Goal: Transaction & Acquisition: Purchase product/service

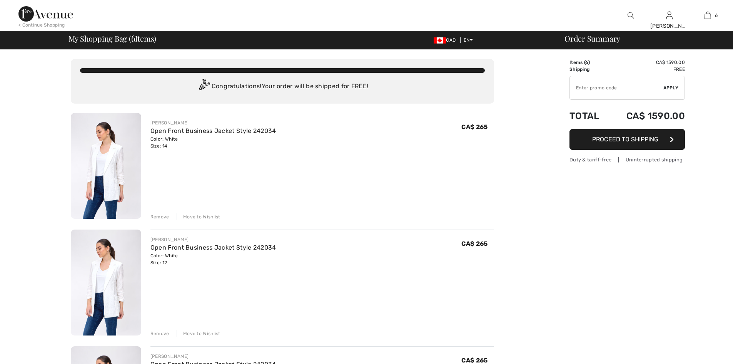
checkbox input "true"
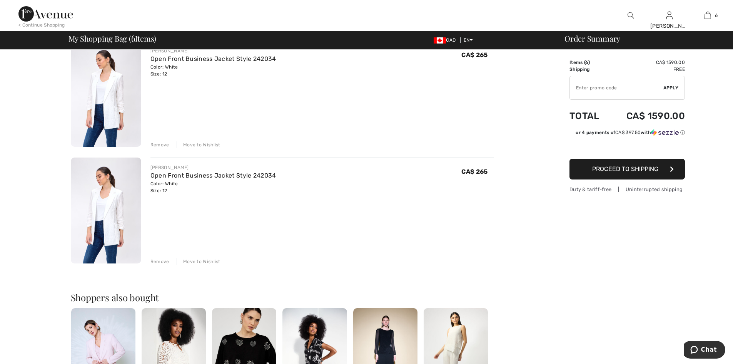
scroll to position [578, 0]
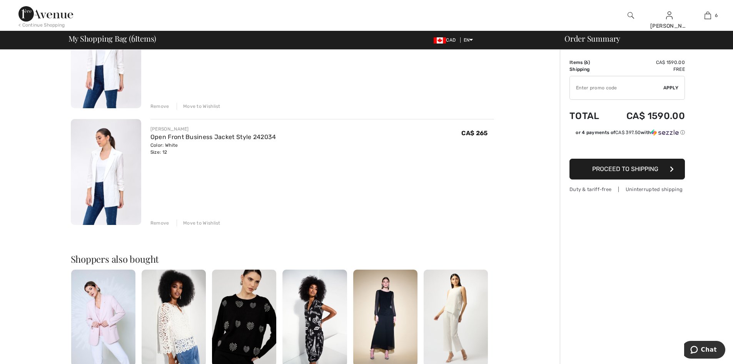
click at [158, 223] on div "Remove" at bounding box center [160, 222] width 19 height 7
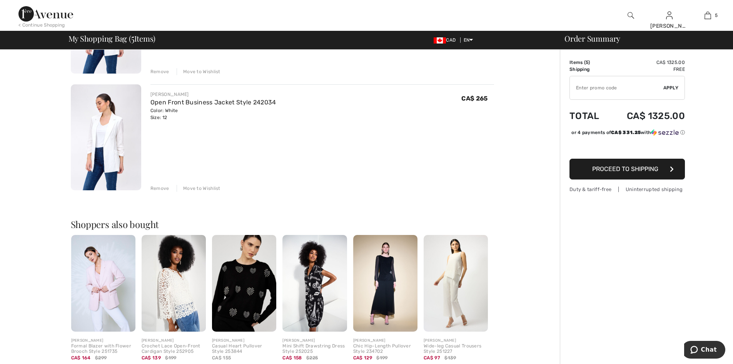
scroll to position [462, 0]
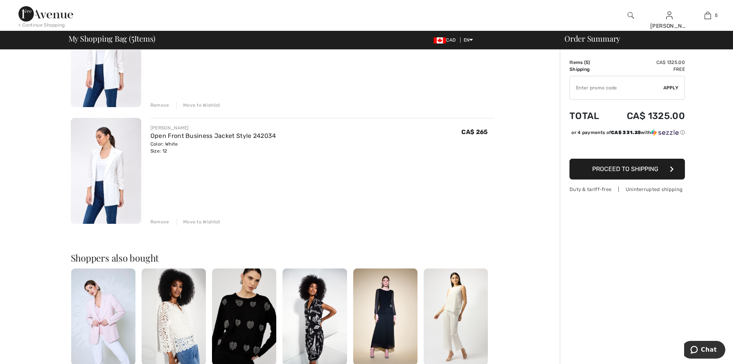
click at [161, 221] on div "Remove" at bounding box center [160, 221] width 19 height 7
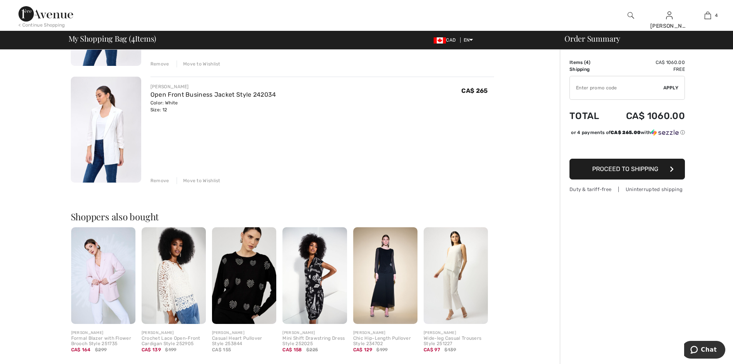
scroll to position [270, 0]
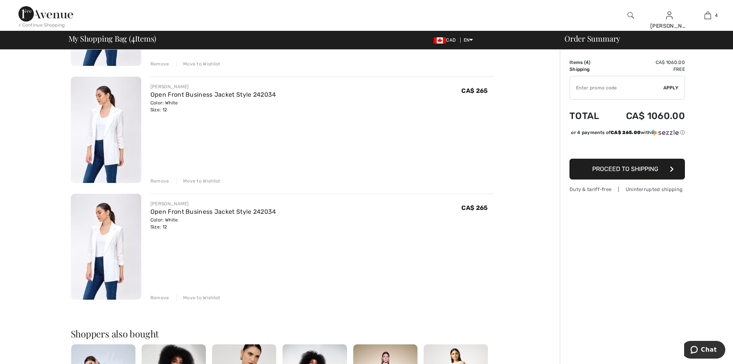
click at [162, 294] on div "Remove" at bounding box center [160, 297] width 19 height 7
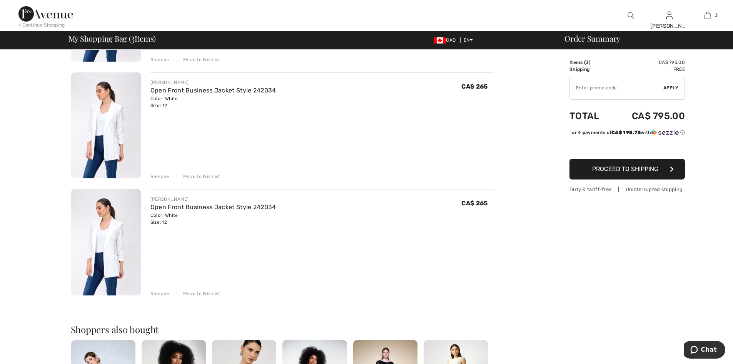
scroll to position [154, 0]
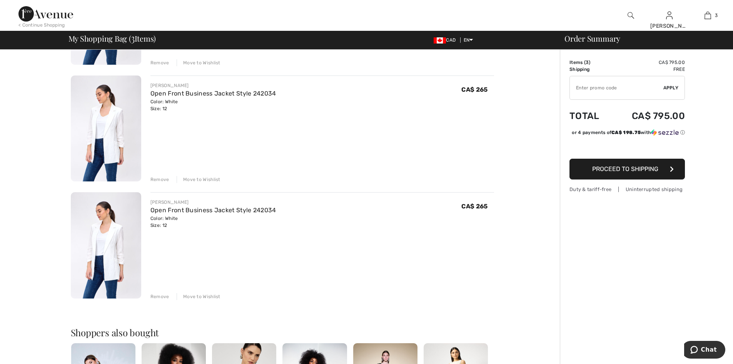
click at [159, 295] on div "Remove" at bounding box center [160, 296] width 19 height 7
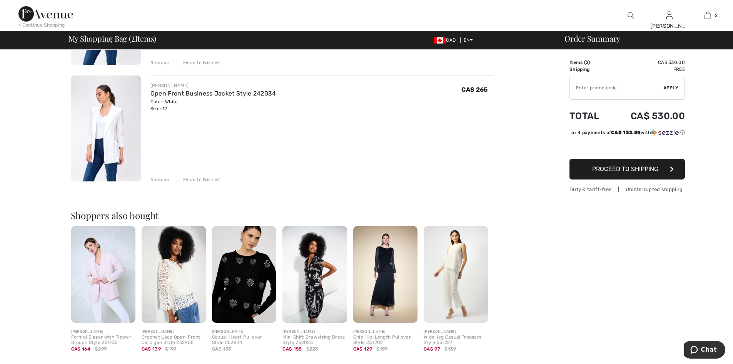
click at [164, 176] on div "Remove" at bounding box center [160, 179] width 19 height 7
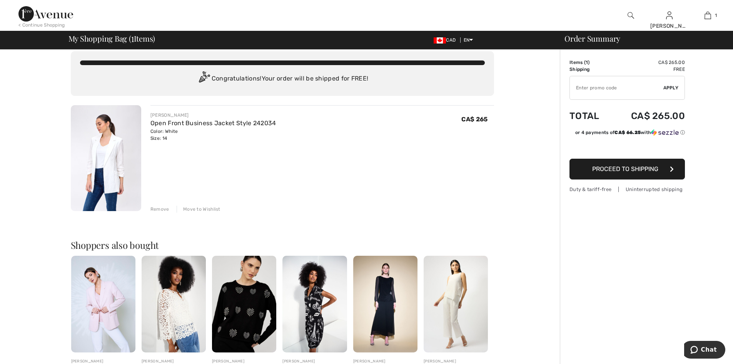
scroll to position [0, 0]
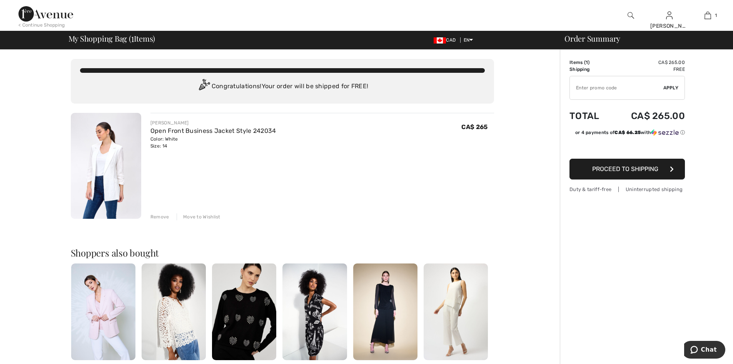
click at [576, 91] on input "TEXT" at bounding box center [617, 87] width 94 height 23
type input "NEW10"
click at [673, 87] on span "Apply" at bounding box center [671, 87] width 15 height 7
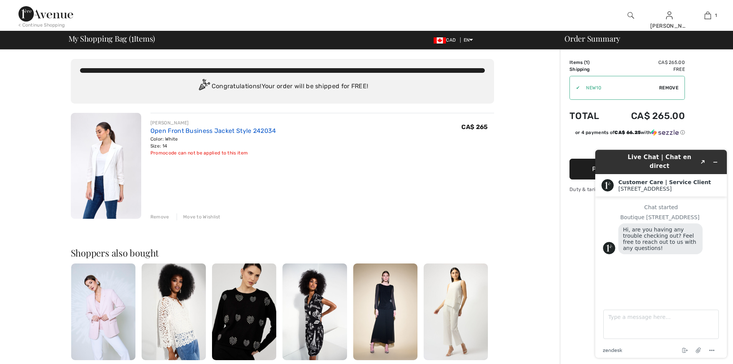
click at [177, 127] on link "Open Front Business Jacket Style 242034" at bounding box center [214, 130] width 126 height 7
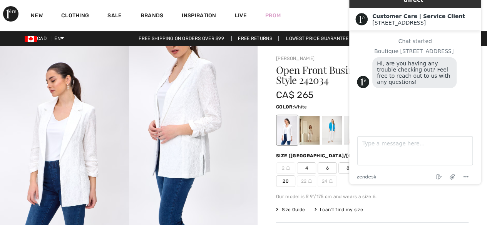
click at [219, 116] on img at bounding box center [193, 142] width 129 height 193
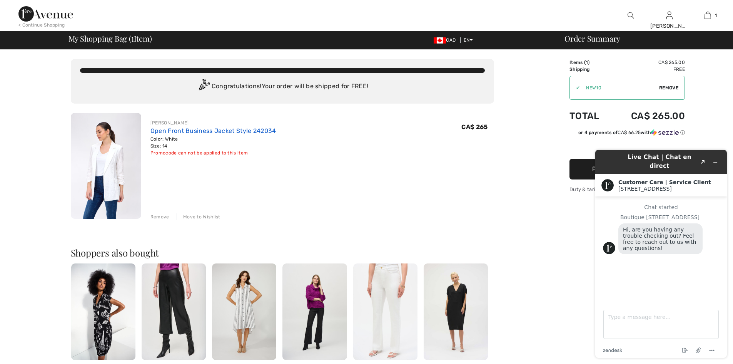
click at [172, 129] on link "Open Front Business Jacket Style 242034" at bounding box center [214, 130] width 126 height 7
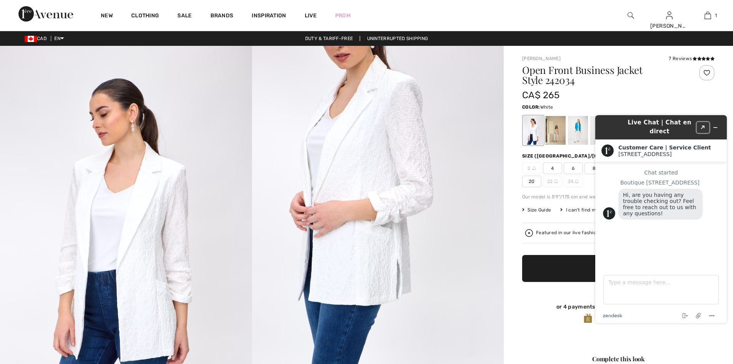
click at [702, 126] on icon "Created with Sketch." at bounding box center [703, 128] width 5 height 4
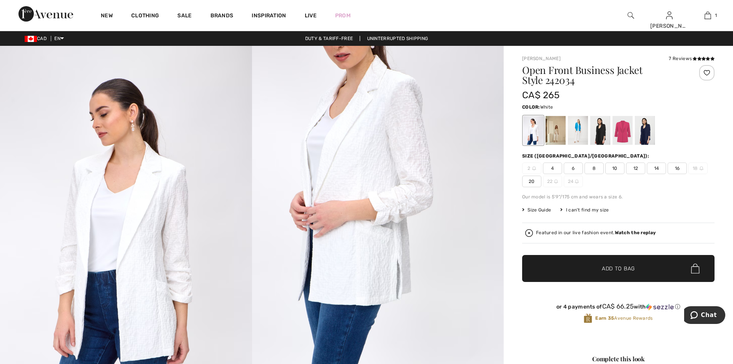
click at [637, 166] on span "12" at bounding box center [635, 168] width 19 height 12
click at [631, 270] on span "Add to Bag" at bounding box center [618, 268] width 33 height 8
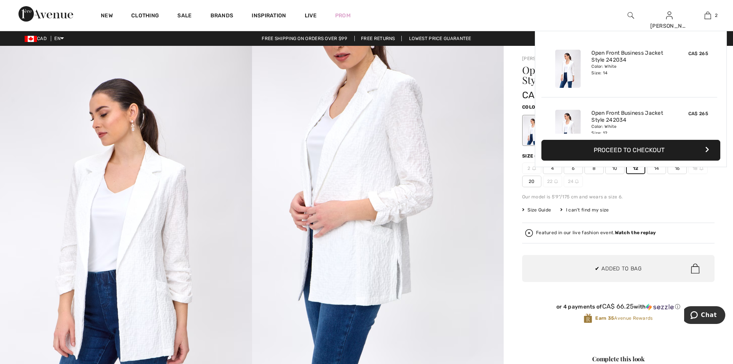
scroll to position [24, 0]
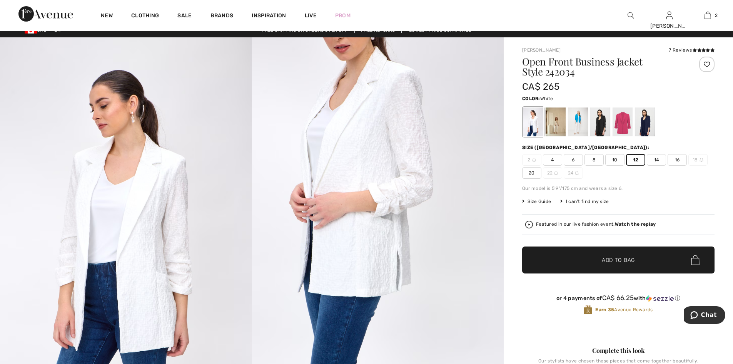
scroll to position [0, 0]
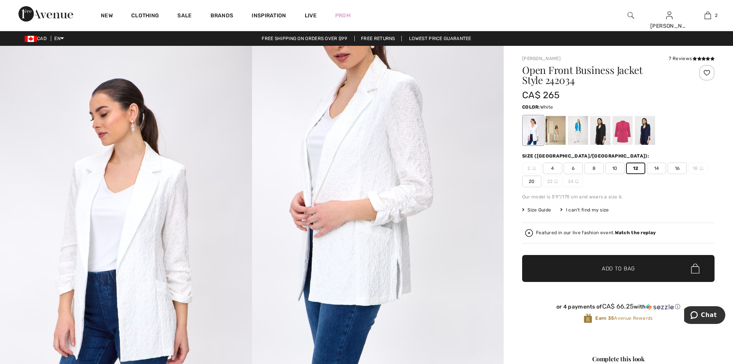
click at [607, 270] on span "Add to Bag" at bounding box center [618, 268] width 33 height 8
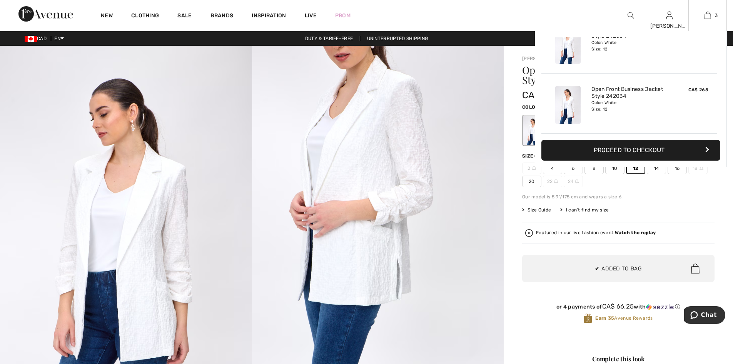
click at [706, 146] on icon "button" at bounding box center [708, 149] width 4 height 6
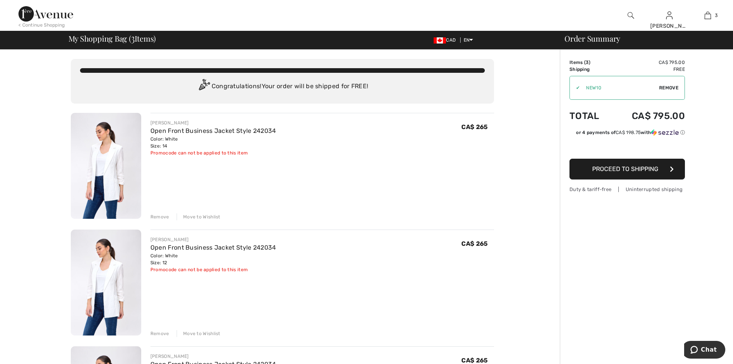
click at [156, 216] on div "Remove" at bounding box center [160, 216] width 19 height 7
click at [152, 336] on div "Remove" at bounding box center [160, 333] width 19 height 7
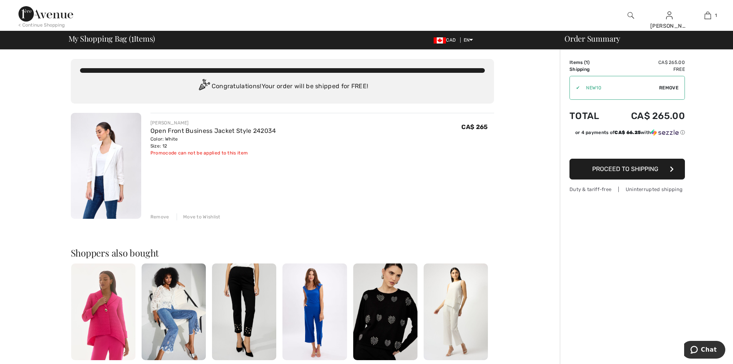
click at [601, 40] on div "Order Summary" at bounding box center [642, 39] width 173 height 8
click at [698, 349] on icon "Chat" at bounding box center [695, 350] width 8 height 8
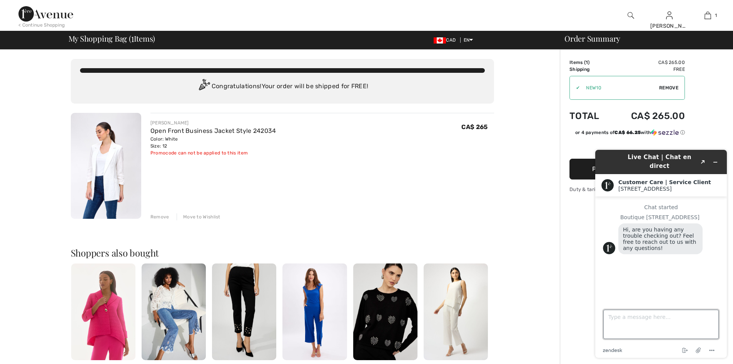
click at [629, 319] on textarea "Type a message here..." at bounding box center [662, 324] width 116 height 29
type textarea "it is possible to pay by credit card?"
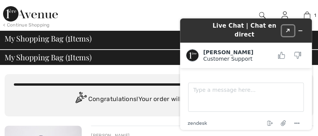
click at [289, 25] on button "Created with Sketch." at bounding box center [287, 30] width 12 height 11
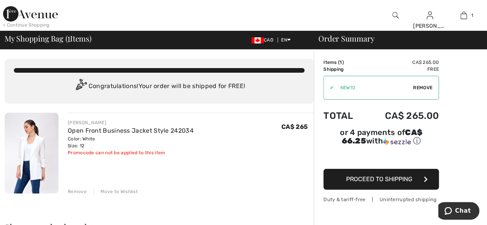
click at [420, 88] on span "Remove" at bounding box center [422, 87] width 19 height 7
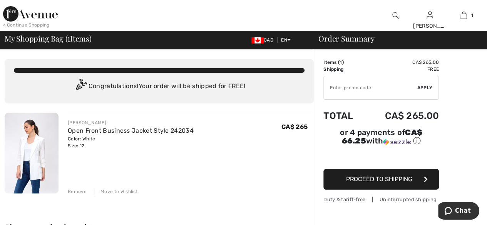
click at [351, 89] on input "TEXT" at bounding box center [371, 87] width 94 height 23
type input "NEW15"
click at [425, 86] on span "Apply" at bounding box center [424, 87] width 15 height 7
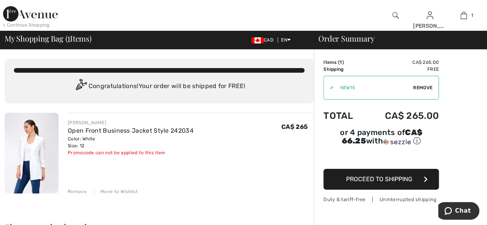
click at [377, 176] on span "Proceed to Shipping" at bounding box center [379, 179] width 66 height 7
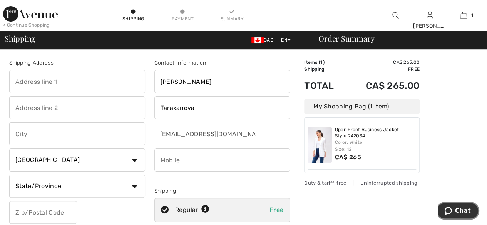
click at [459, 211] on span "Chat" at bounding box center [463, 211] width 16 height 7
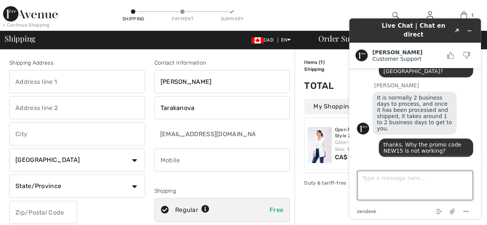
click at [372, 177] on textarea "Type a message here..." at bounding box center [415, 185] width 116 height 29
type textarea "Can I get a discount as a new buyer here?"
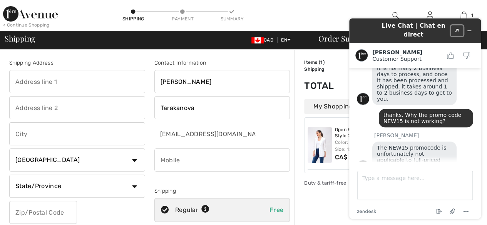
click at [456, 29] on icon "Created with Sketch." at bounding box center [457, 31] width 5 height 4
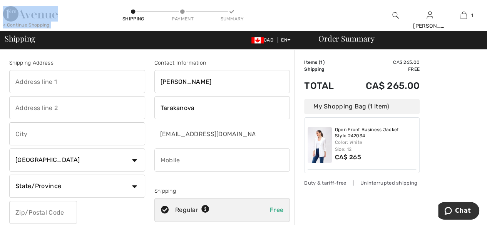
drag, startPoint x: 60, startPoint y: 12, endPoint x: 17, endPoint y: 14, distance: 43.2
click at [17, 14] on div "< Continue Shopping Shipping Payment Summary [PERSON_NAME] Hi, [PERSON_NAME]! M…" at bounding box center [243, 15] width 487 height 31
copy div "< Continue Shopping"
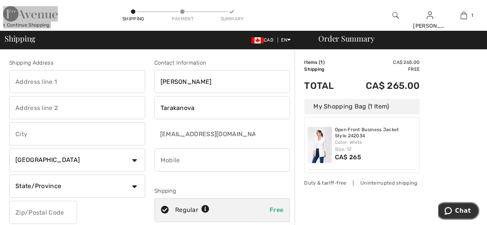
click at [455, 208] on span "Chat" at bounding box center [449, 211] width 11 height 8
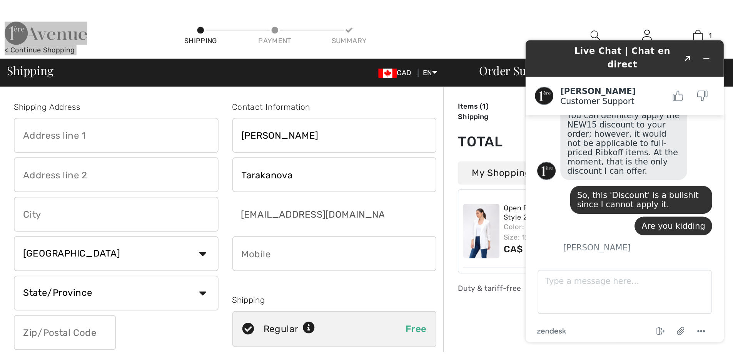
scroll to position [392, 0]
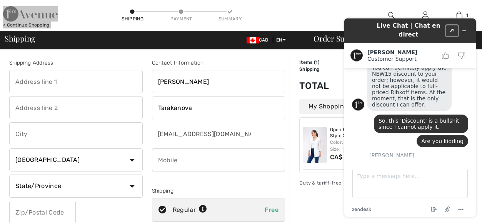
click at [452, 29] on icon "Created with Sketch." at bounding box center [452, 31] width 5 height 4
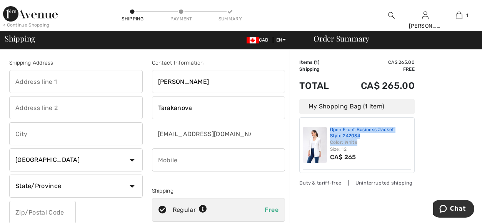
drag, startPoint x: 330, startPoint y: 130, endPoint x: 370, endPoint y: 138, distance: 41.2
click at [372, 140] on div "Open Front Business Jacket Style 242034 Color: White Size: 12 CA$ 265" at bounding box center [357, 145] width 109 height 49
copy div "Open Front Business Jacket Style 242034 Color: White"
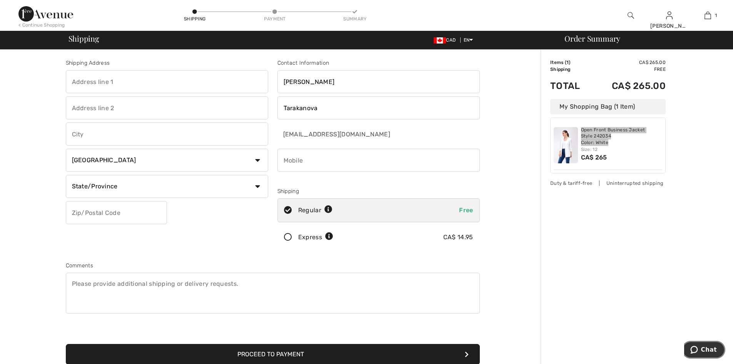
click at [487, 225] on span "Chat" at bounding box center [696, 350] width 11 height 8
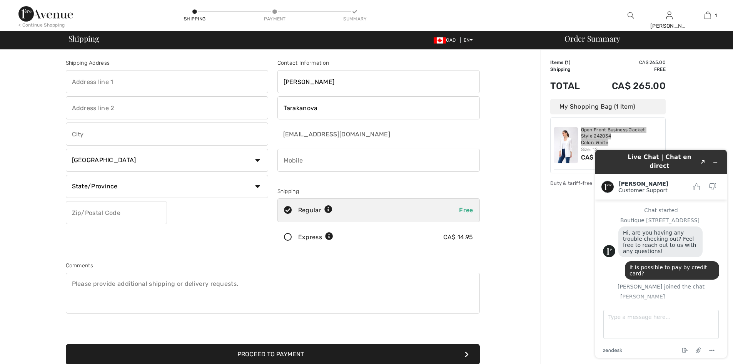
scroll to position [467, 0]
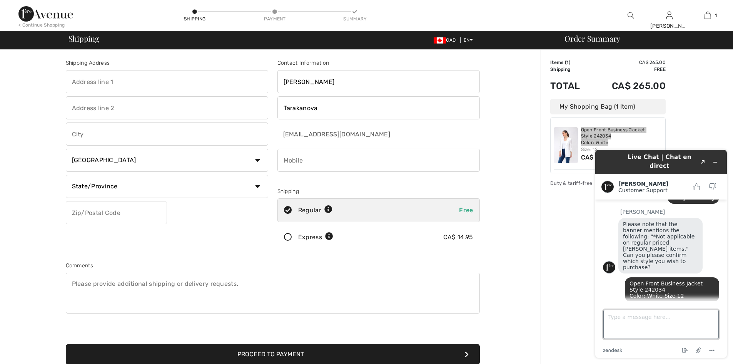
click at [487, 225] on textarea "Type a message here..." at bounding box center [662, 324] width 116 height 29
type textarea "Thank you so much!"
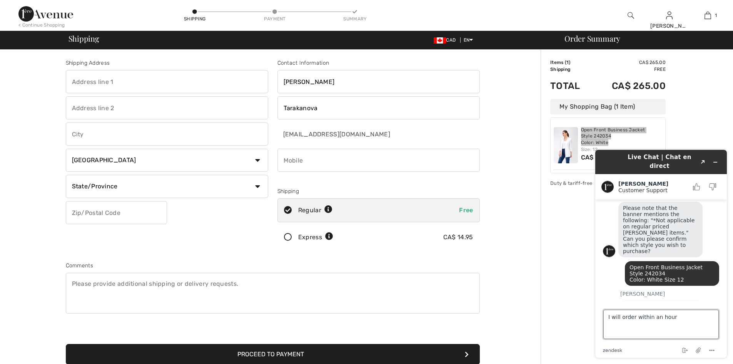
type textarea "I will order within an hour."
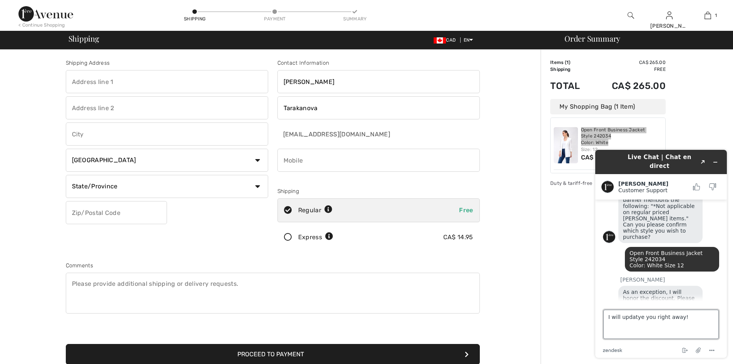
click at [487, 225] on textarea "I will updatye you right away!" at bounding box center [662, 324] width 116 height 29
type textarea "I will update you right away!"
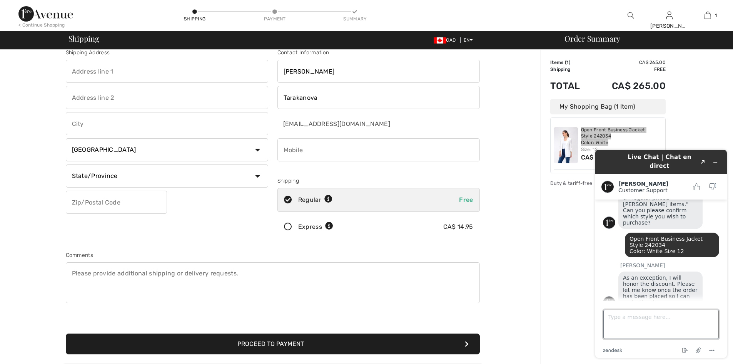
scroll to position [0, 0]
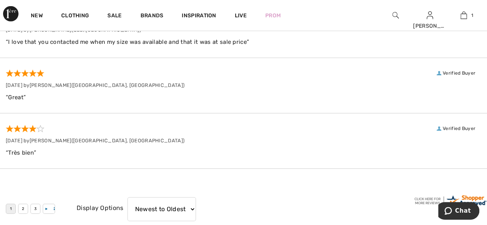
scroll to position [1117, 0]
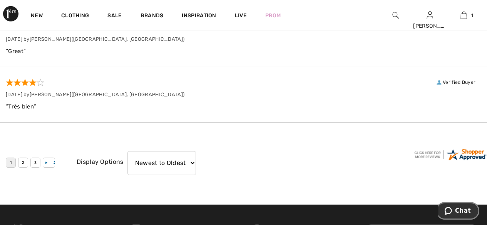
click at [452, 209] on icon "Chat" at bounding box center [447, 211] width 7 height 8
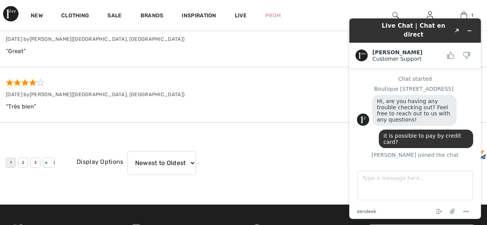
scroll to position [326, 0]
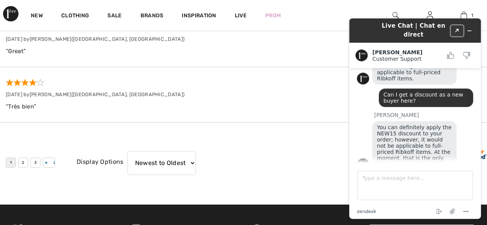
click at [458, 29] on icon "Popout" at bounding box center [457, 31] width 4 height 4
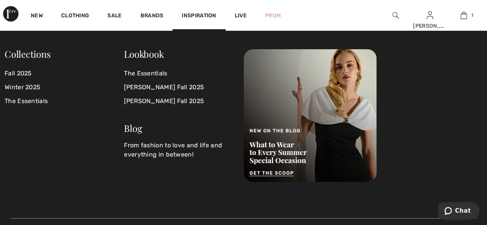
scroll to position [1381, 0]
